Goal: Communication & Community: Participate in discussion

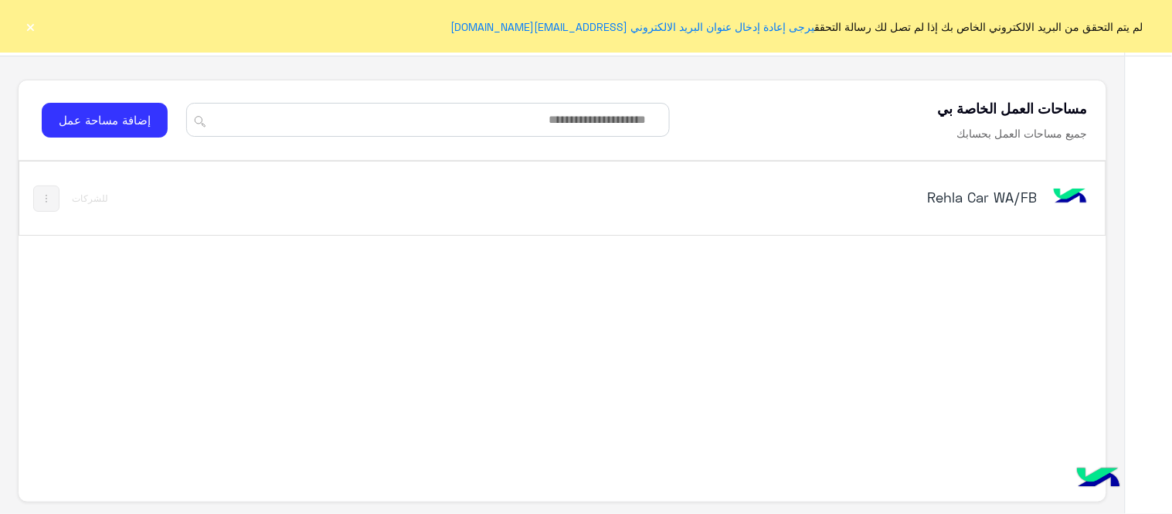
click at [25, 29] on button "×" at bounding box center [30, 26] width 15 height 15
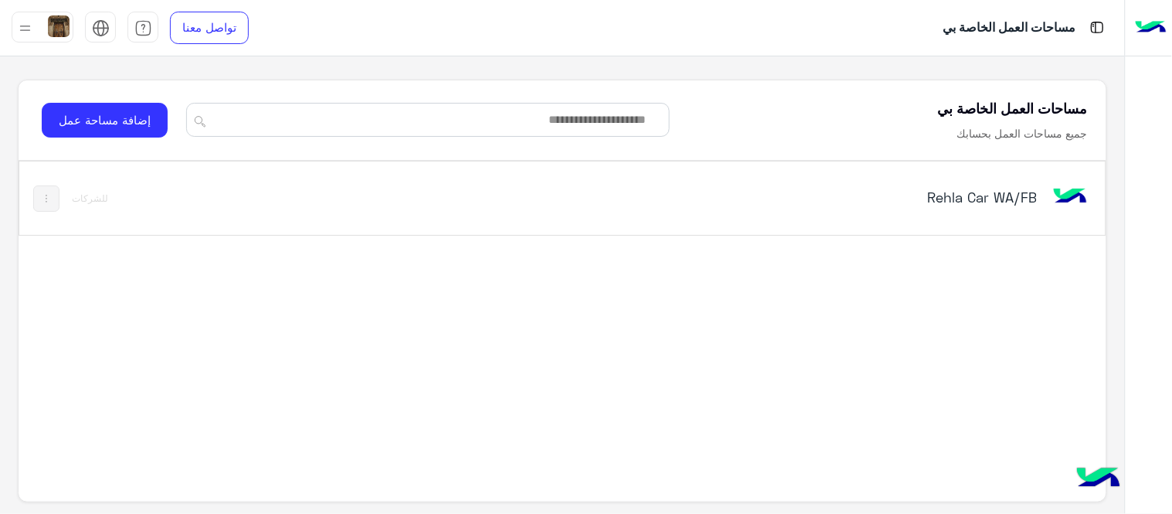
click at [941, 196] on h5 "Rehla Car WA/FB" at bounding box center [846, 197] width 381 height 19
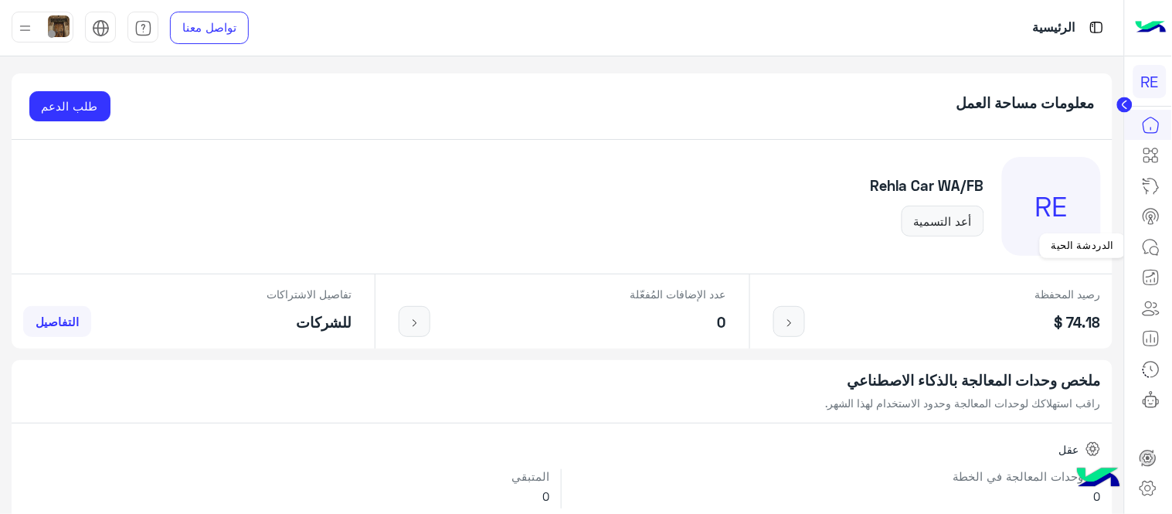
click at [1148, 248] on icon at bounding box center [1150, 247] width 19 height 19
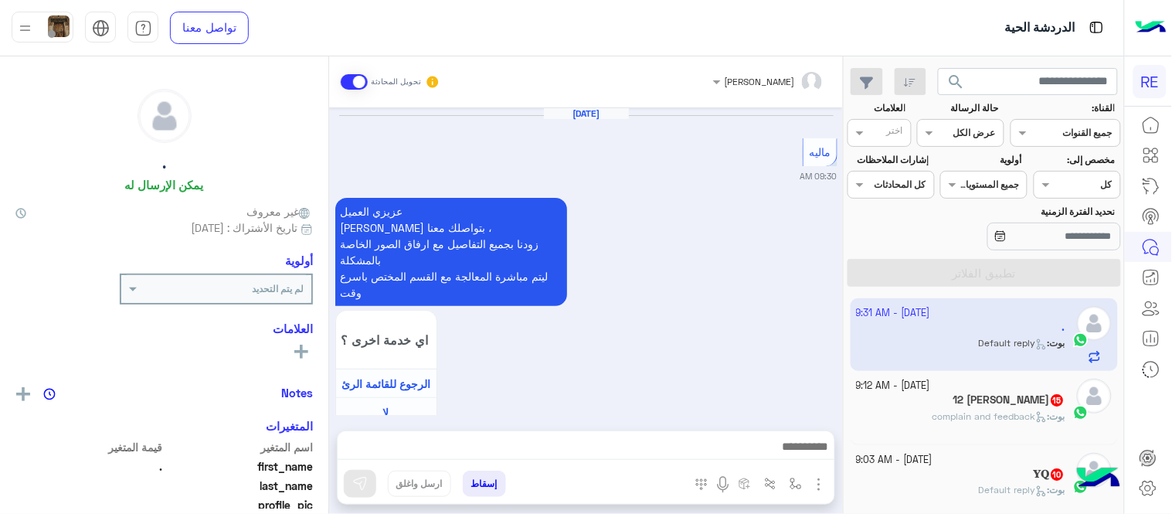
scroll to position [714, 0]
